Goal: Check status: Check status

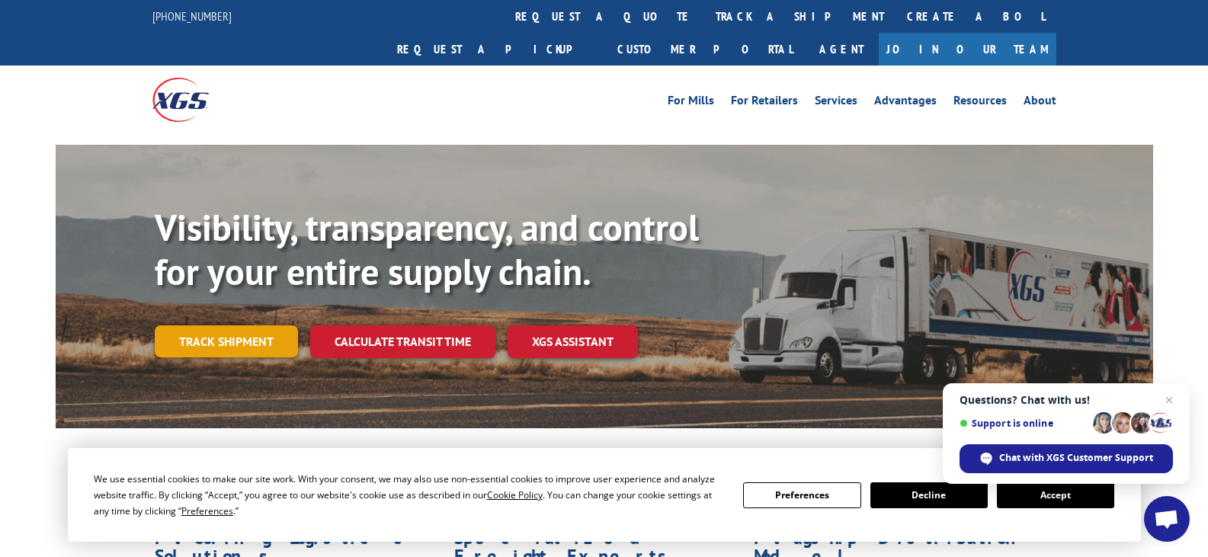
click at [209, 325] on link "Track shipment" at bounding box center [226, 341] width 143 height 32
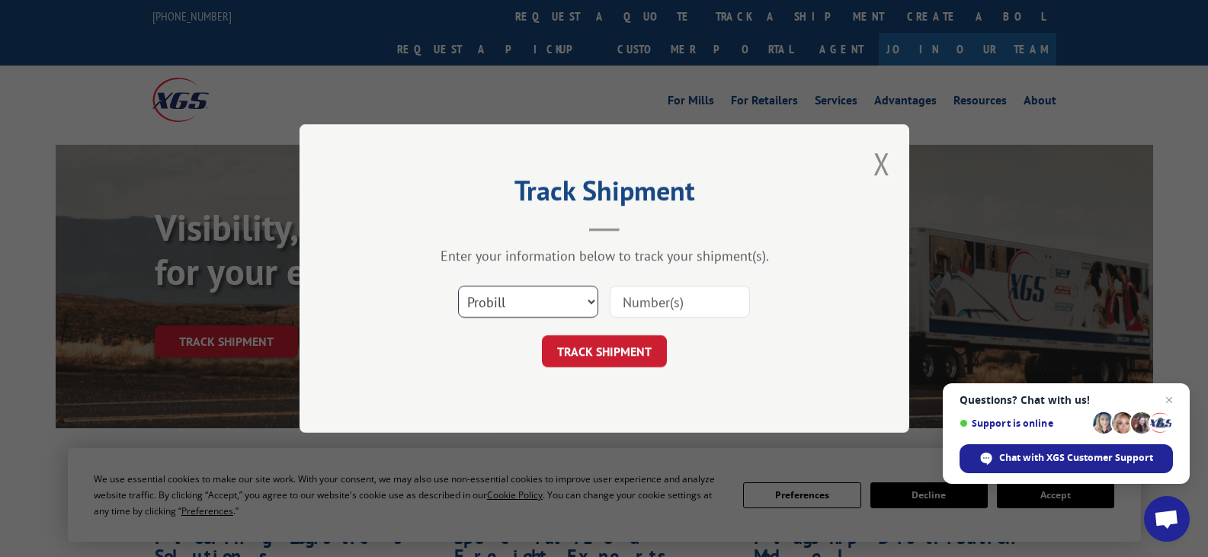
click at [541, 289] on select "Select category... Probill BOL PO" at bounding box center [528, 302] width 140 height 32
click at [592, 300] on select "Select category... Probill BOL PO" at bounding box center [528, 302] width 140 height 32
click at [589, 301] on select "Select category... Probill BOL PO" at bounding box center [528, 302] width 140 height 32
select select "bol"
click at [458, 286] on select "Select category... Probill BOL PO" at bounding box center [528, 302] width 140 height 32
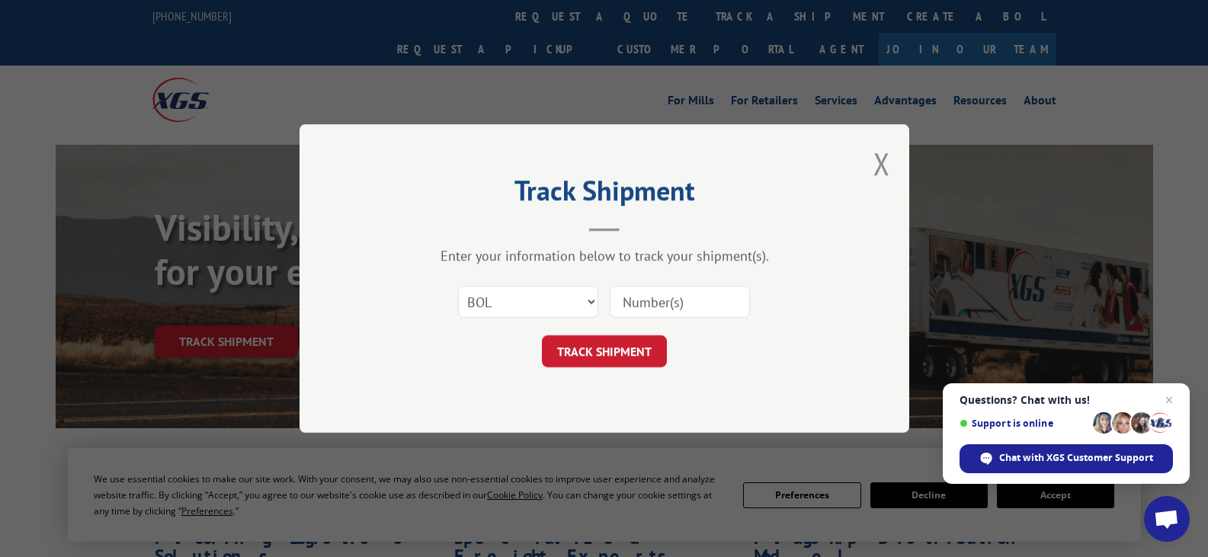
click at [612, 315] on input at bounding box center [680, 302] width 140 height 32
click at [627, 303] on input at bounding box center [680, 302] width 140 height 32
type input "2065387"
click at [623, 353] on button "TRACK SHIPMENT" at bounding box center [604, 351] width 125 height 32
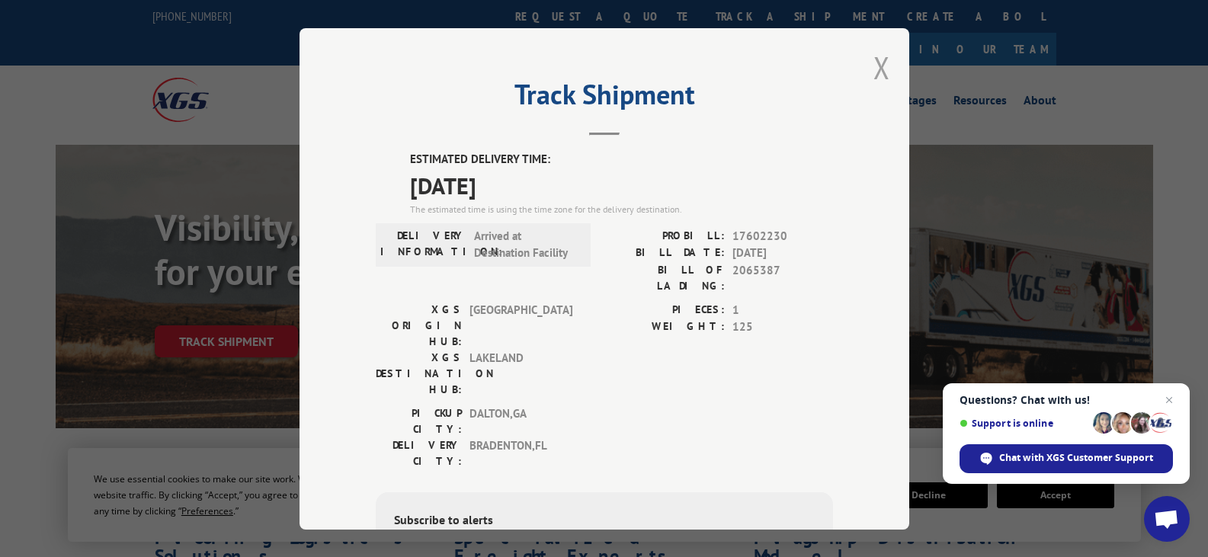
click at [878, 64] on button "Close modal" at bounding box center [881, 67] width 17 height 40
